Goal: Obtain resource: Download file/media

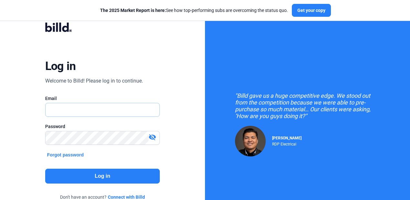
click at [97, 116] on input "text" at bounding box center [98, 109] width 107 height 13
type input "mmarrone@"
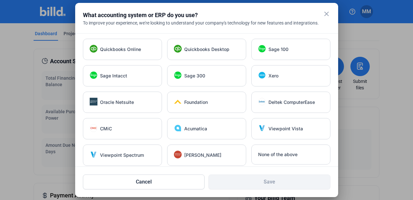
click at [325, 13] on mat-icon "close" at bounding box center [327, 14] width 8 height 8
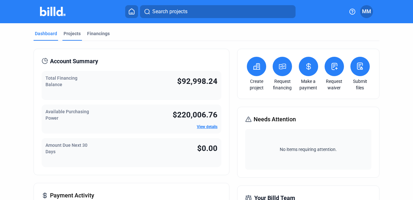
click at [75, 35] on div "Projects" at bounding box center [72, 33] width 17 height 6
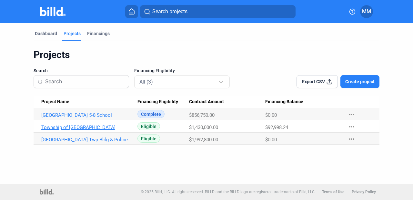
click at [88, 127] on link "Township of [GEOGRAPHIC_DATA]" at bounding box center [86, 128] width 91 height 6
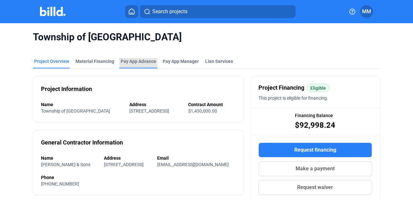
click at [128, 59] on div "Pay App Advance" at bounding box center [138, 61] width 35 height 6
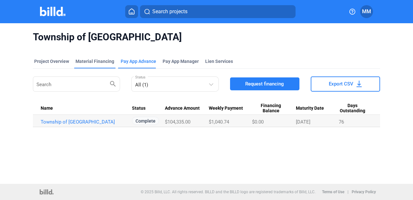
click at [110, 64] on div "Material Financing" at bounding box center [94, 61] width 39 height 6
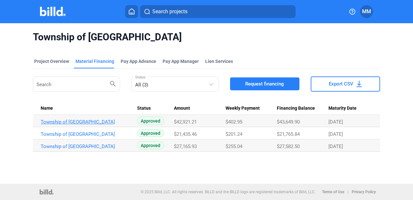
click at [106, 121] on link "Township of [GEOGRAPHIC_DATA]" at bounding box center [86, 122] width 91 height 6
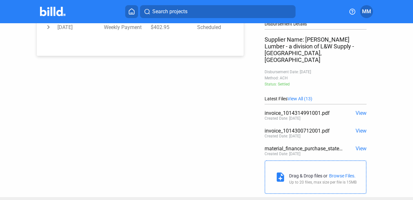
scroll to position [156, 0]
click at [356, 110] on span "View" at bounding box center [361, 113] width 11 height 6
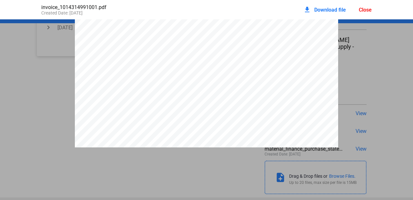
scroll to position [219, 0]
click at [364, 8] on div "Close" at bounding box center [365, 10] width 13 height 6
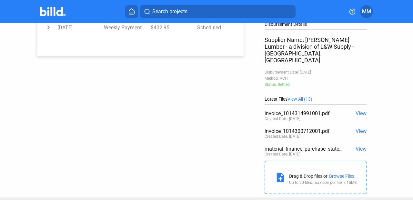
click at [356, 128] on span "View" at bounding box center [361, 131] width 11 height 6
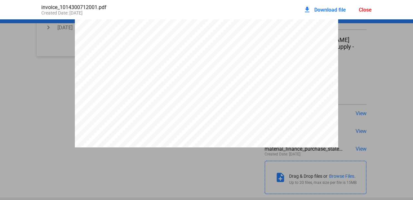
click at [364, 10] on div "Close" at bounding box center [365, 10] width 13 height 6
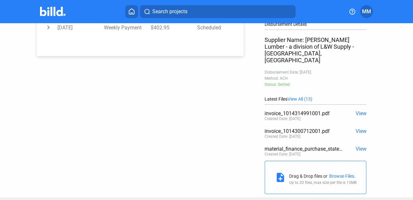
scroll to position [0, 0]
click at [359, 146] on span "View" at bounding box center [361, 149] width 11 height 6
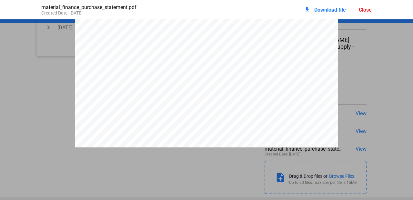
click at [328, 9] on span "Download file" at bounding box center [330, 10] width 32 height 6
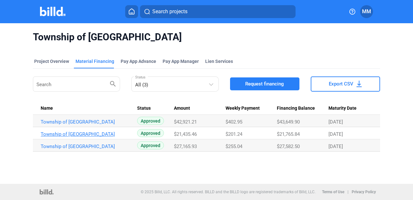
click at [86, 135] on link "Township of [GEOGRAPHIC_DATA]" at bounding box center [86, 134] width 91 height 6
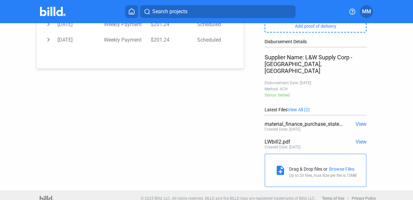
scroll to position [139, 0]
click at [359, 139] on span "View" at bounding box center [361, 142] width 11 height 6
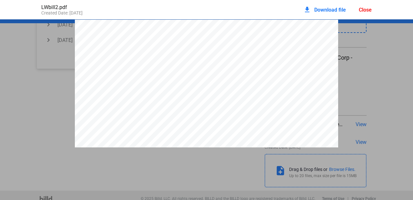
scroll to position [0, 0]
click at [368, 8] on div "Close" at bounding box center [365, 10] width 13 height 6
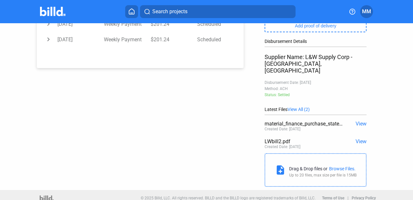
scroll to position [139, 0]
click at [359, 121] on span "View" at bounding box center [361, 124] width 11 height 6
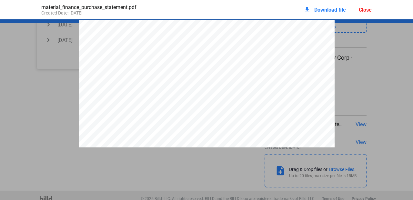
scroll to position [0, 0]
click at [363, 10] on div "Close" at bounding box center [365, 10] width 13 height 6
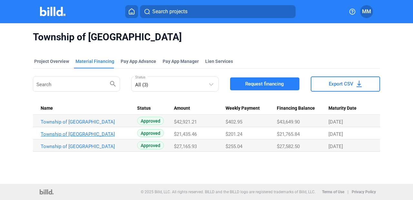
click at [96, 136] on link "Township of [GEOGRAPHIC_DATA]" at bounding box center [86, 134] width 91 height 6
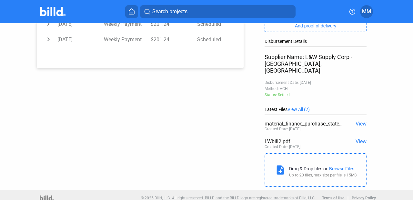
scroll to position [139, 0]
click at [361, 121] on span "View" at bounding box center [361, 124] width 11 height 6
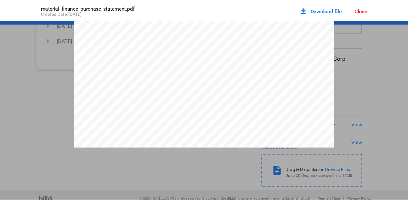
scroll to position [1315, 0]
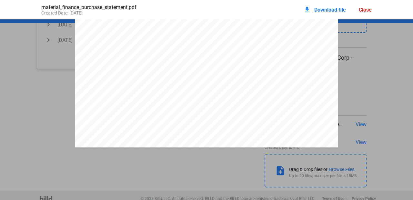
click at [325, 9] on span "Download file" at bounding box center [330, 10] width 32 height 6
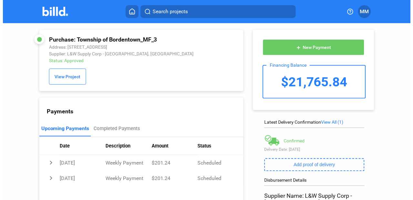
scroll to position [0, 0]
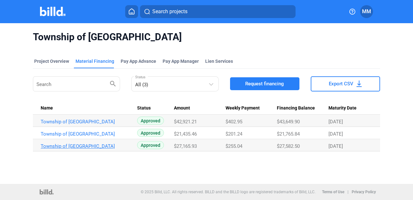
click at [105, 146] on link "Township of [GEOGRAPHIC_DATA]" at bounding box center [86, 147] width 91 height 6
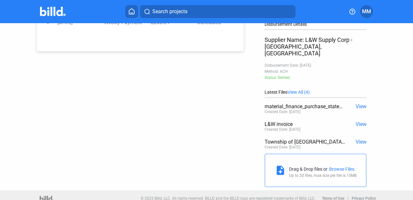
scroll to position [156, 0]
click at [357, 104] on span "View" at bounding box center [361, 107] width 11 height 6
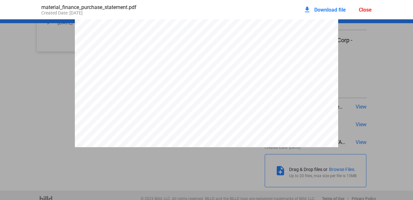
scroll to position [0, 0]
click at [333, 10] on span "Download file" at bounding box center [330, 10] width 32 height 6
